Goal: Ask a question

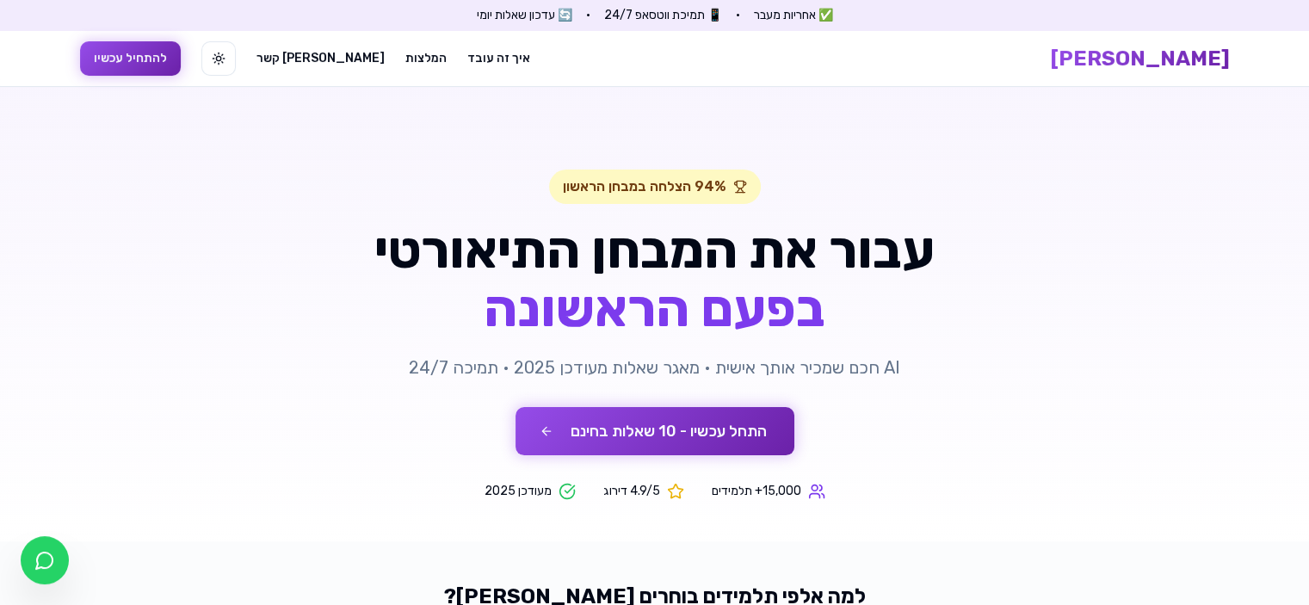
click at [695, 447] on button "התחל עכשיו - 10 שאלות בחינם" at bounding box center [654, 431] width 279 height 48
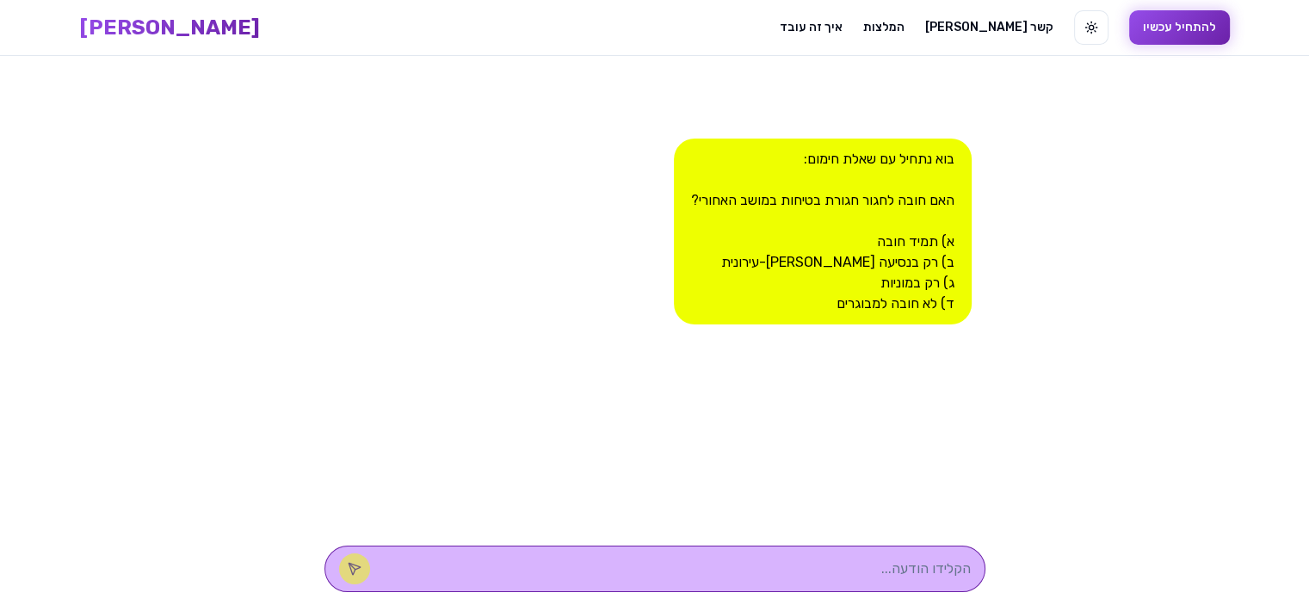
click at [847, 571] on textarea at bounding box center [678, 568] width 583 height 21
type textarea ","
click at [892, 571] on textarea "תמיג חובה" at bounding box center [678, 568] width 583 height 21
type textarea "תמיד חובה"
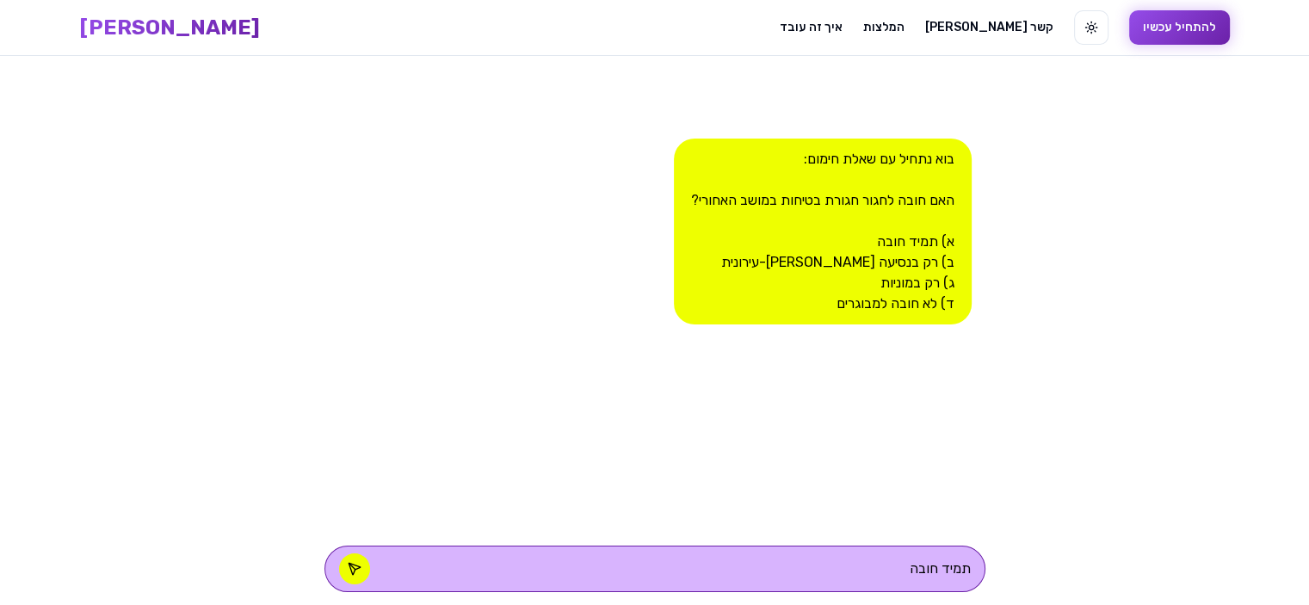
click at [361, 567] on icon at bounding box center [355, 569] width 14 height 14
